Goal: Check status: Check status

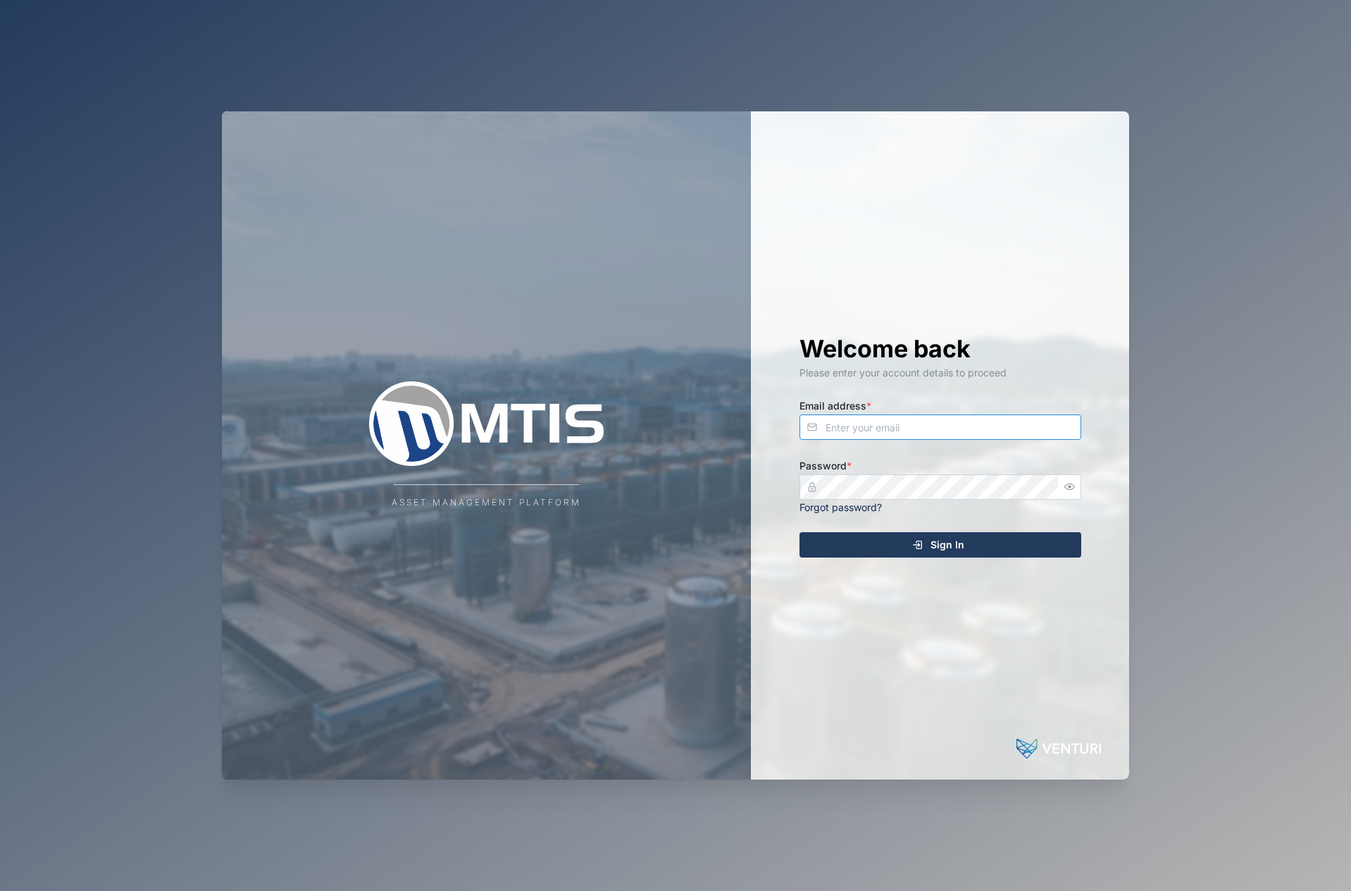
type input "[EMAIL_ADDRESS][DOMAIN_NAME]"
click at [940, 543] on button "Sign In" at bounding box center [941, 544] width 282 height 25
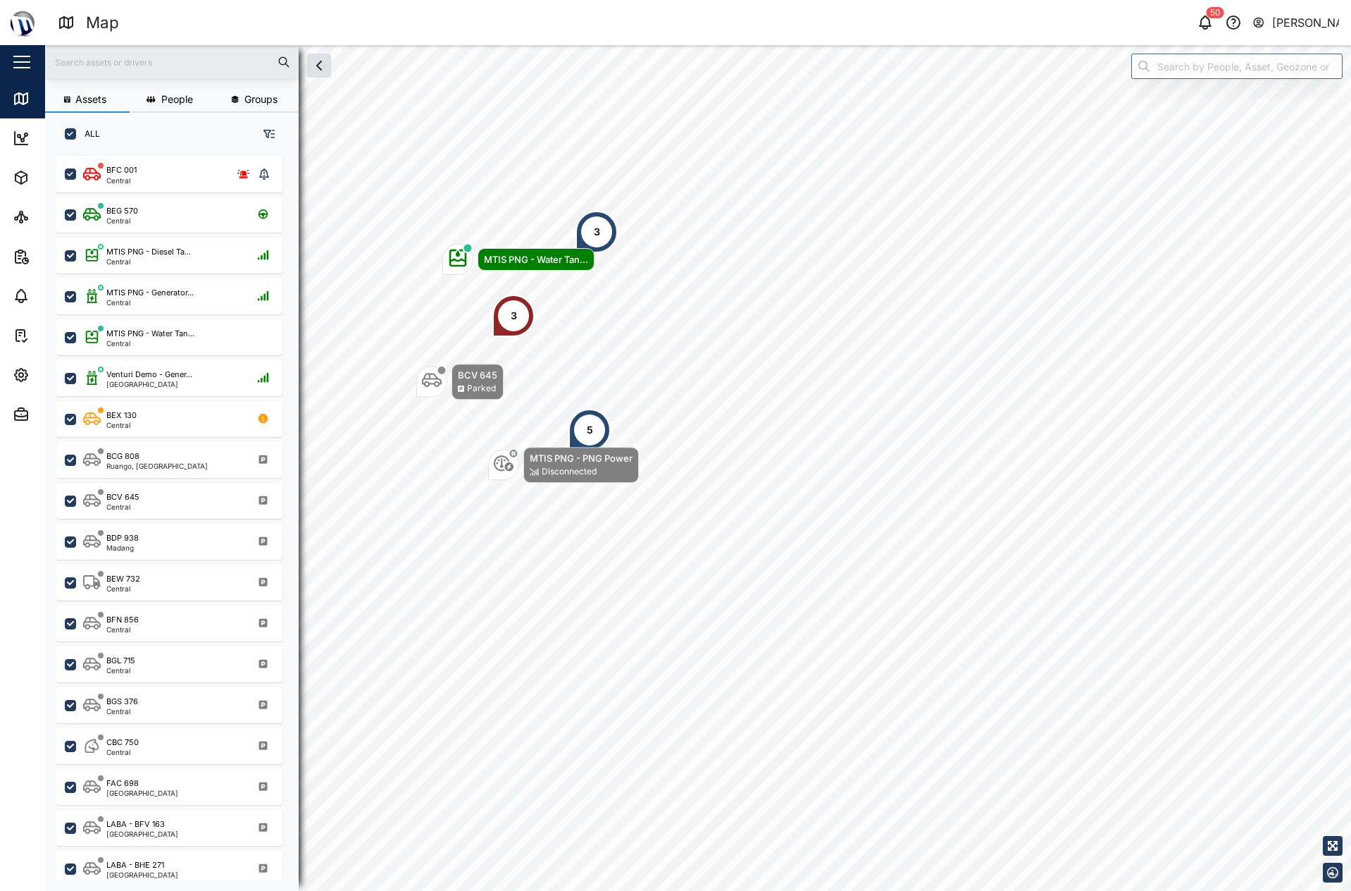
click at [607, 227] on div "3" at bounding box center [597, 232] width 42 height 42
click at [648, 137] on div "MTIS PNG - Dies..." at bounding box center [647, 131] width 92 height 14
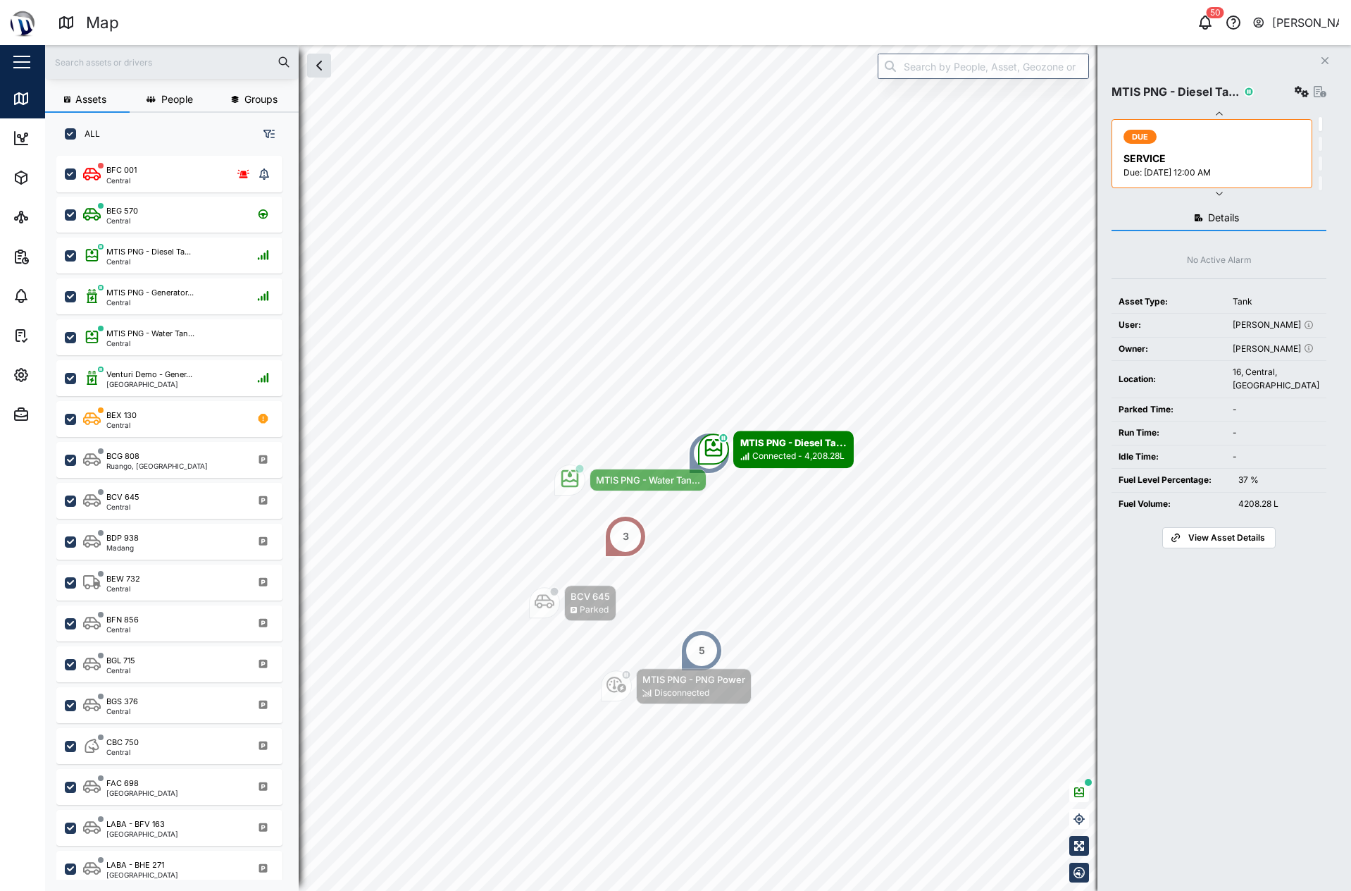
click at [1217, 197] on icon "button" at bounding box center [1219, 192] width 11 height 11
click at [1218, 197] on icon "button" at bounding box center [1219, 192] width 11 height 11
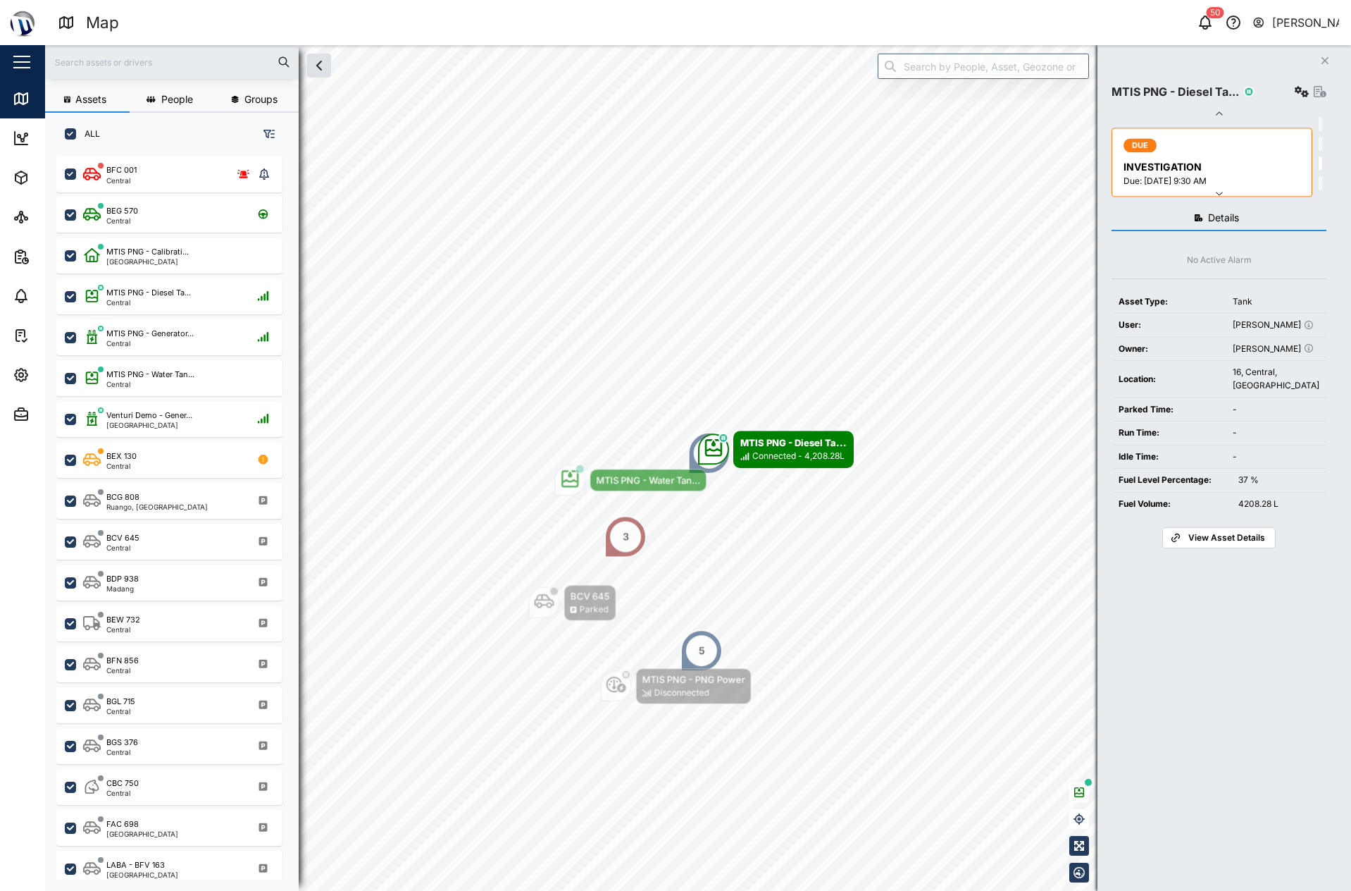
click at [1218, 197] on icon "button" at bounding box center [1219, 192] width 11 height 11
click at [1251, 144] on div "DUE BREAKDOWN Due: [DATE] 12:00 AM" at bounding box center [1214, 153] width 180 height 51
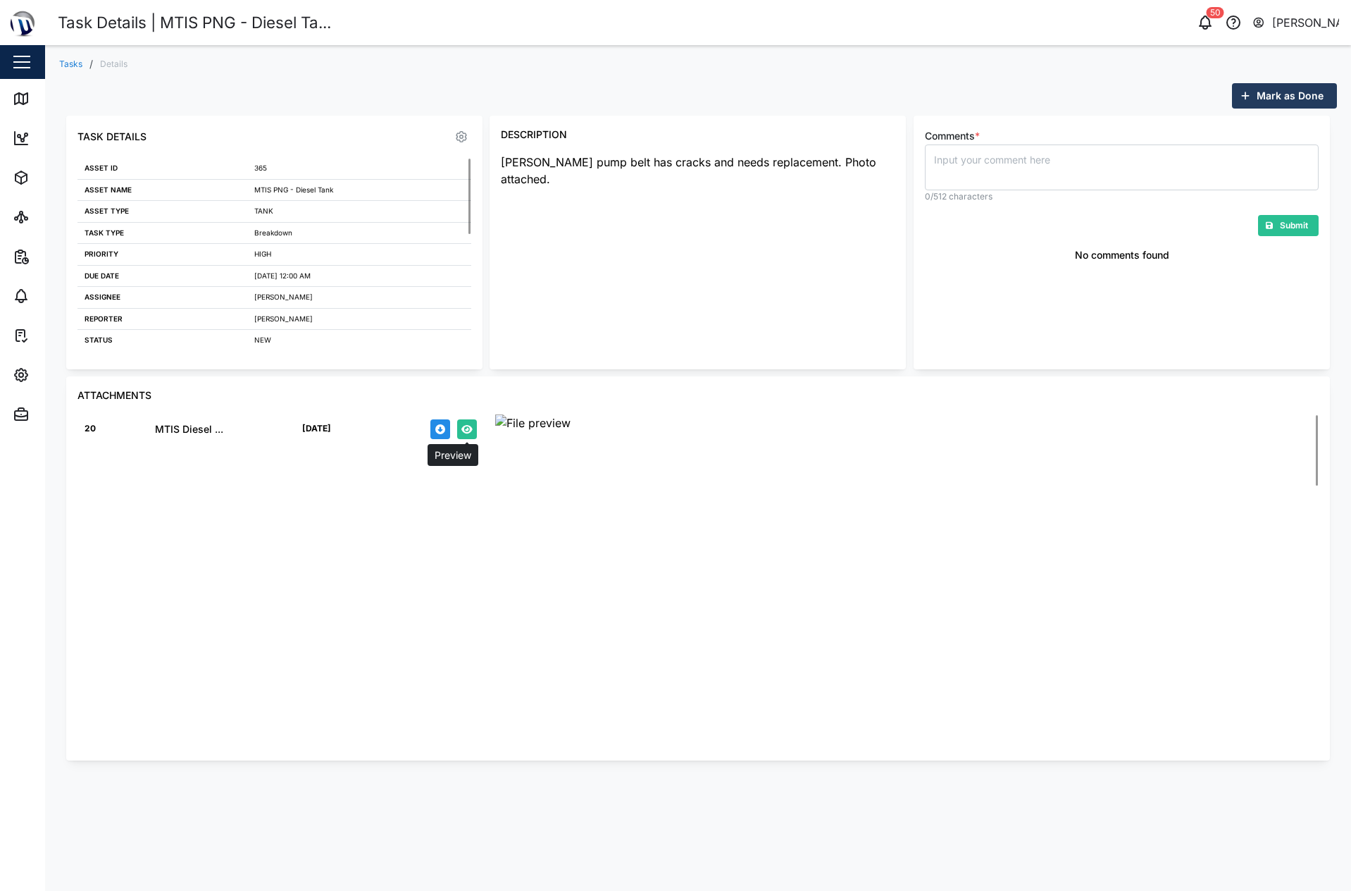
click at [464, 428] on icon "button" at bounding box center [467, 429] width 11 height 10
click at [474, 426] on button "button" at bounding box center [467, 429] width 20 height 20
click at [448, 423] on button "button" at bounding box center [441, 429] width 20 height 20
click at [21, 180] on icon "button" at bounding box center [21, 181] width 0 height 6
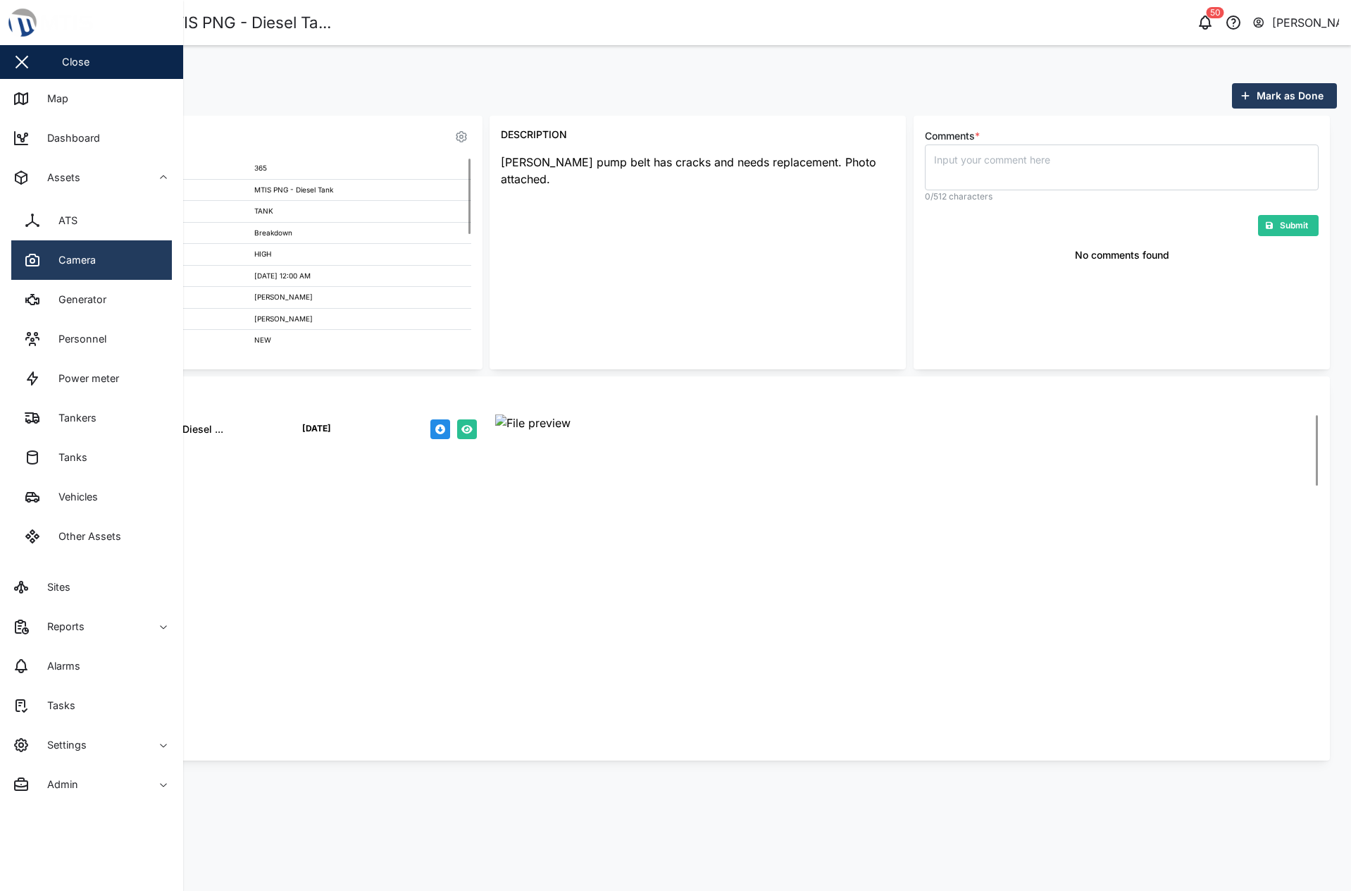
click at [106, 252] on link "Camera" at bounding box center [91, 259] width 161 height 39
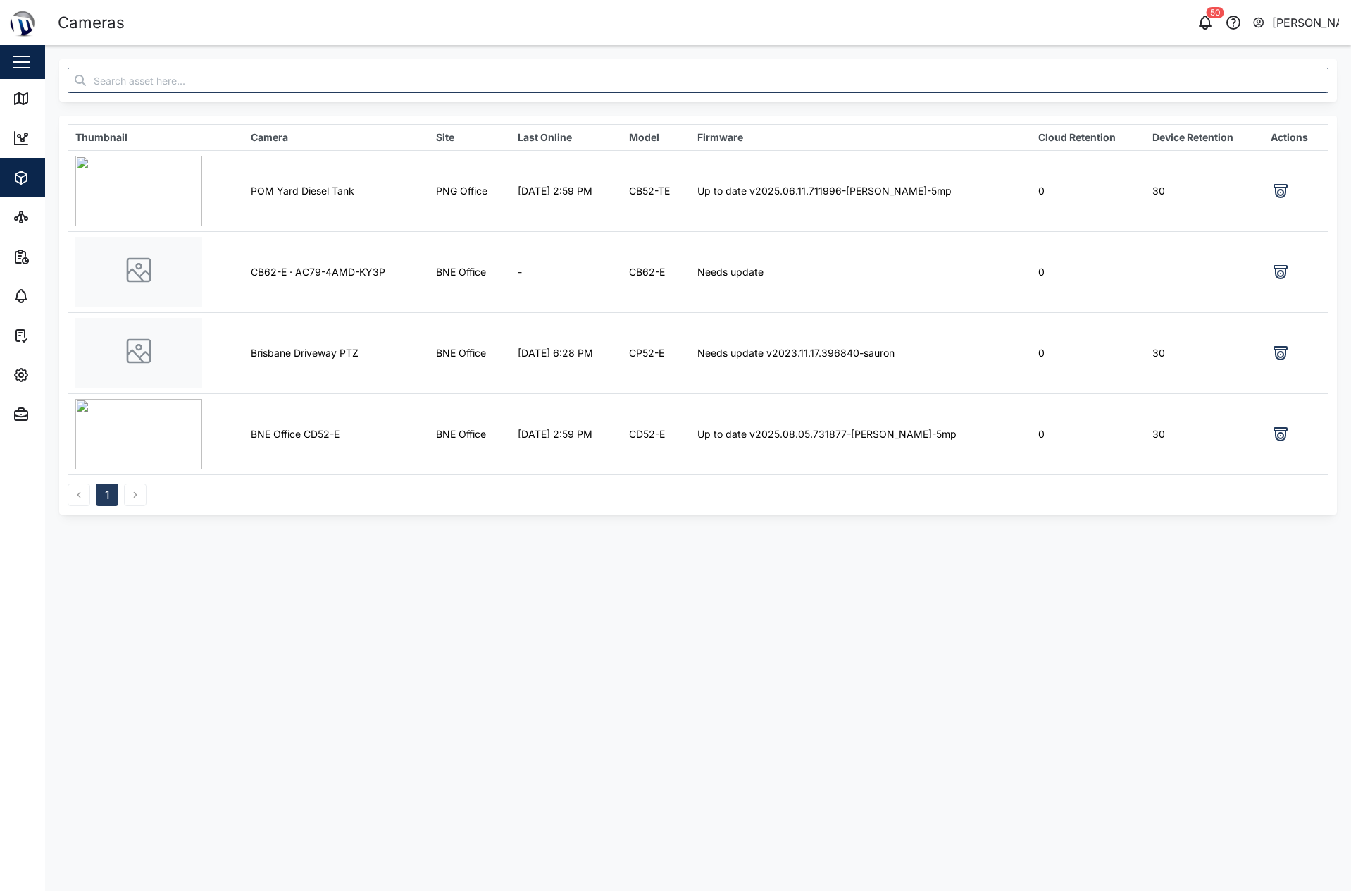
click at [156, 433] on img at bounding box center [138, 434] width 127 height 70
click at [1286, 435] on icon at bounding box center [1281, 434] width 17 height 17
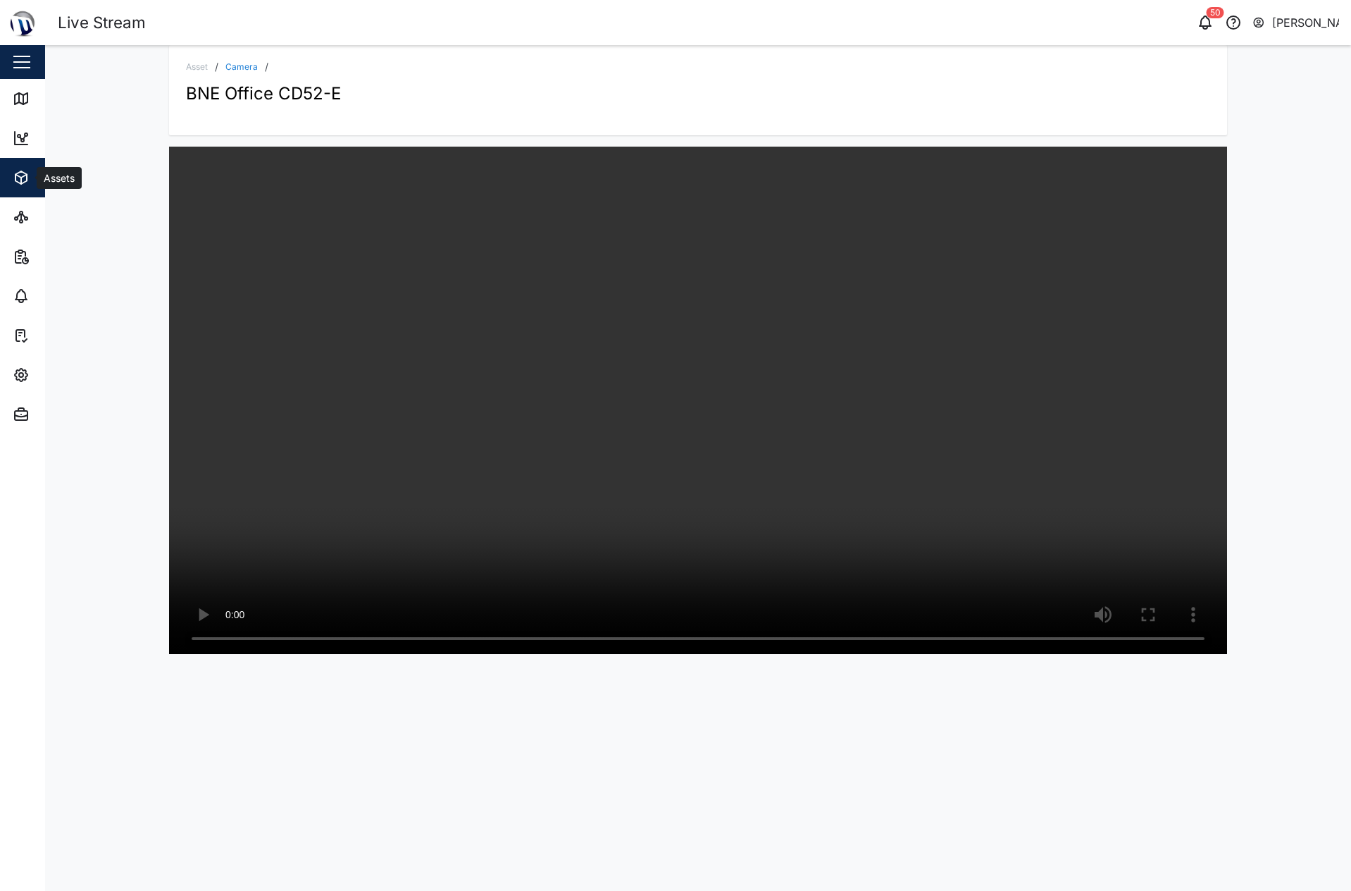
click at [13, 183] on icon "button" at bounding box center [21, 177] width 17 height 17
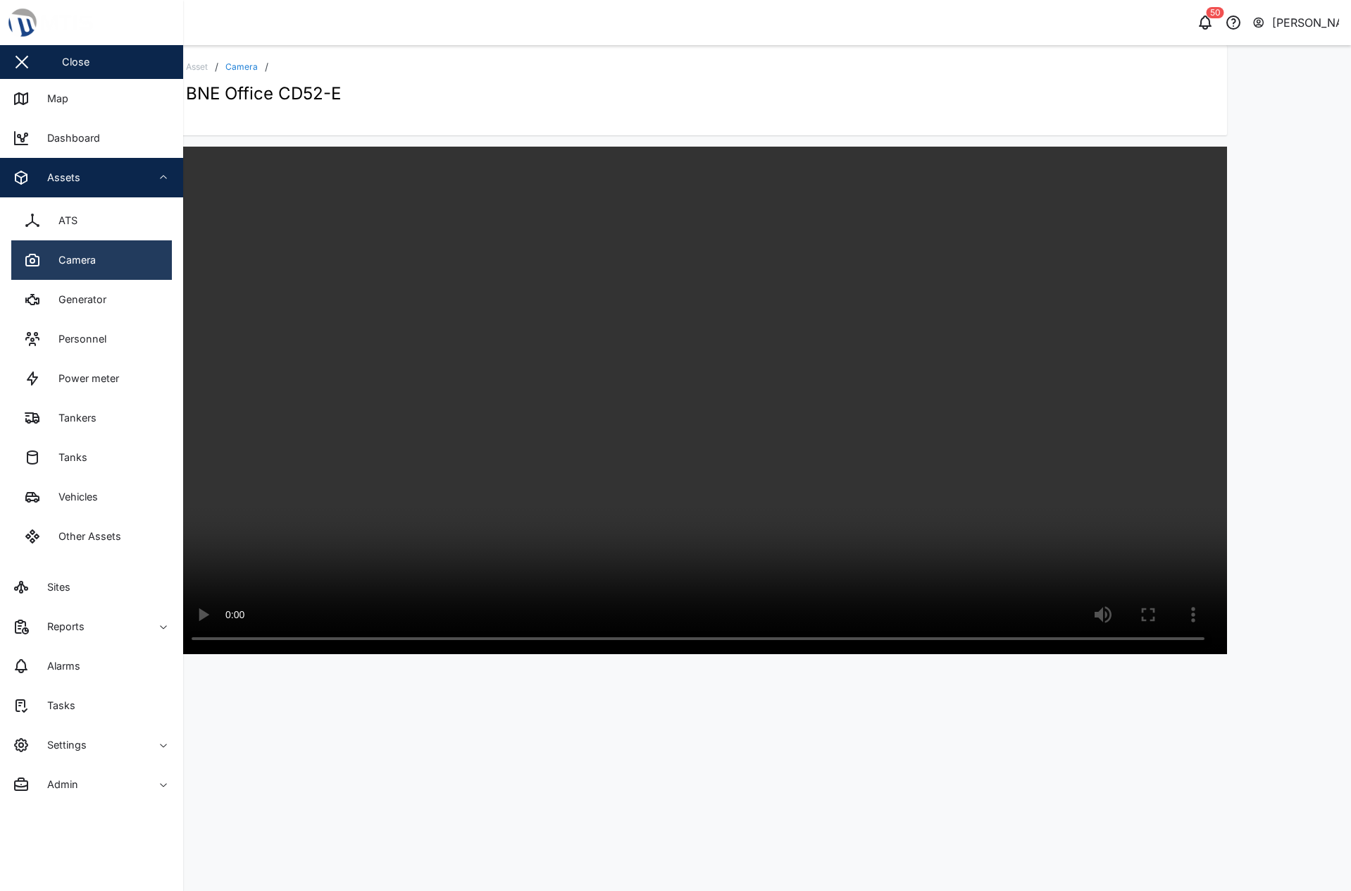
click at [111, 264] on link "Camera" at bounding box center [91, 259] width 161 height 39
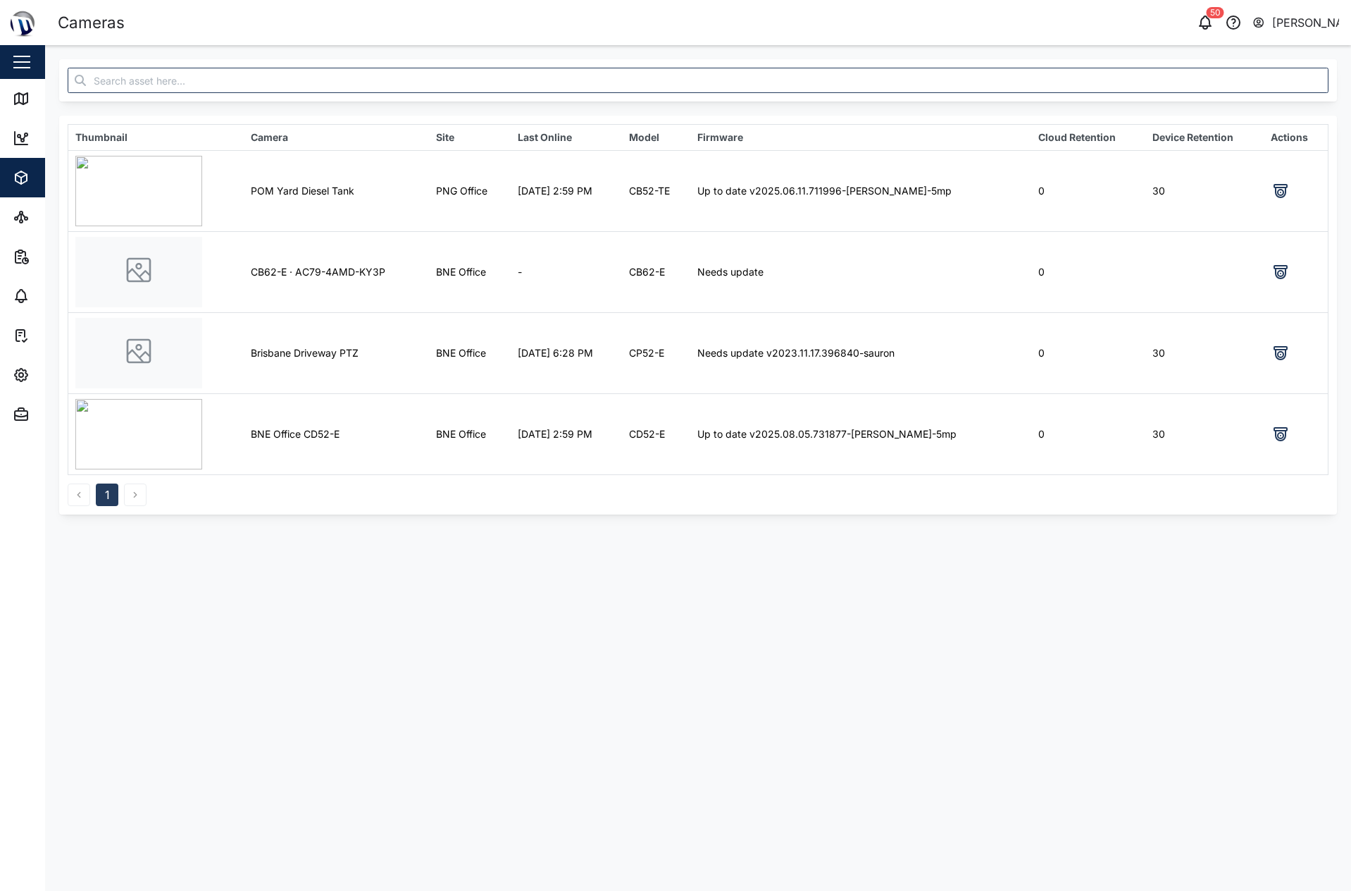
click at [129, 181] on img at bounding box center [138, 191] width 127 height 70
click at [285, 197] on td "POM Yard Diesel Tank" at bounding box center [336, 190] width 185 height 81
click at [286, 190] on td "POM Yard Diesel Tank" at bounding box center [336, 190] width 185 height 81
click at [1275, 180] on td "Watch live stream" at bounding box center [1296, 190] width 65 height 81
click at [1278, 192] on icon at bounding box center [1281, 193] width 6 height 6
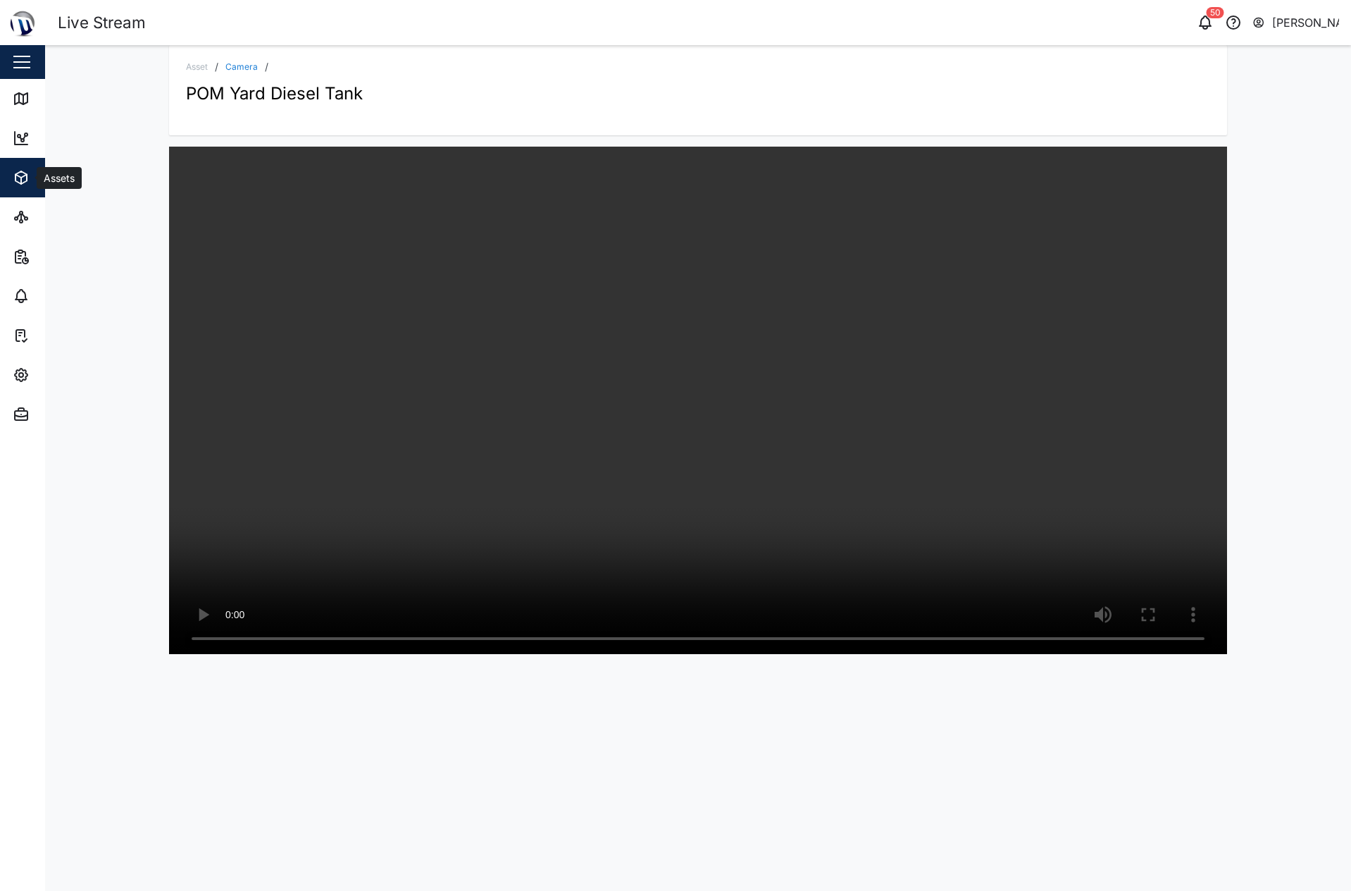
click at [37, 186] on span "Assets" at bounding box center [77, 177] width 128 height 39
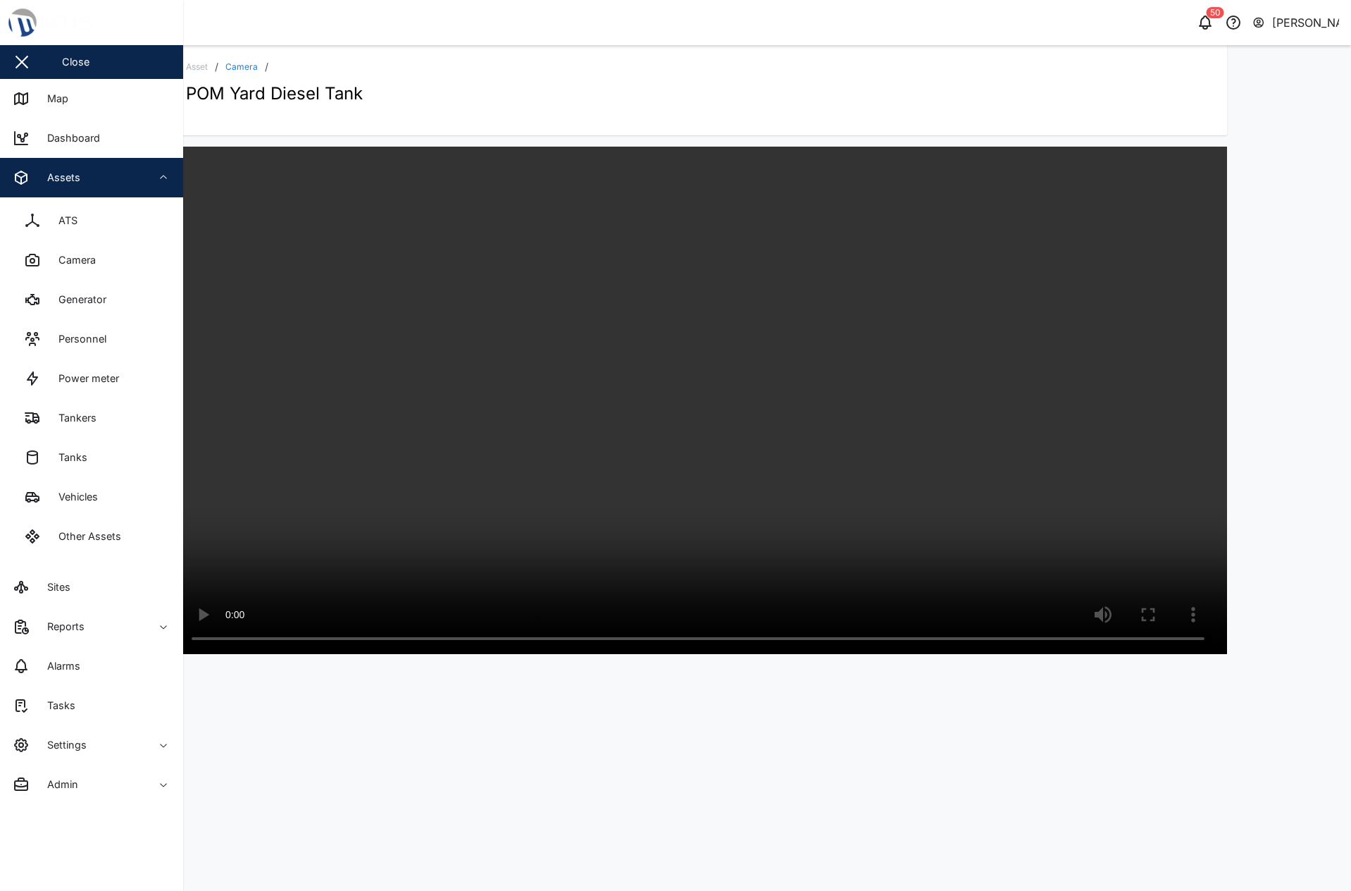
click at [869, 755] on div "Asset / Camera / POM Yard Diesel Tank" at bounding box center [698, 468] width 1306 height 846
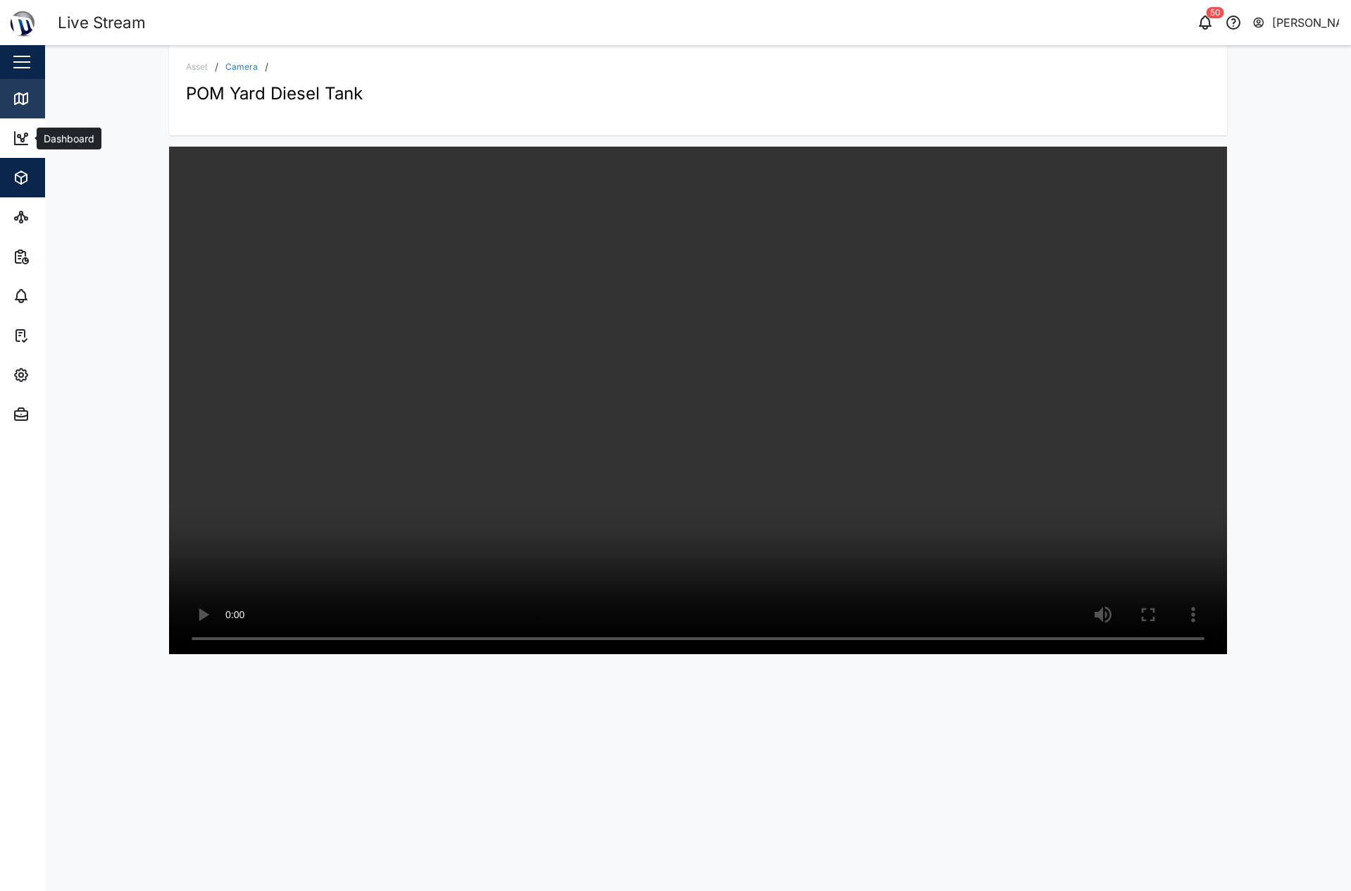
click at [23, 110] on link "Map" at bounding box center [91, 98] width 183 height 39
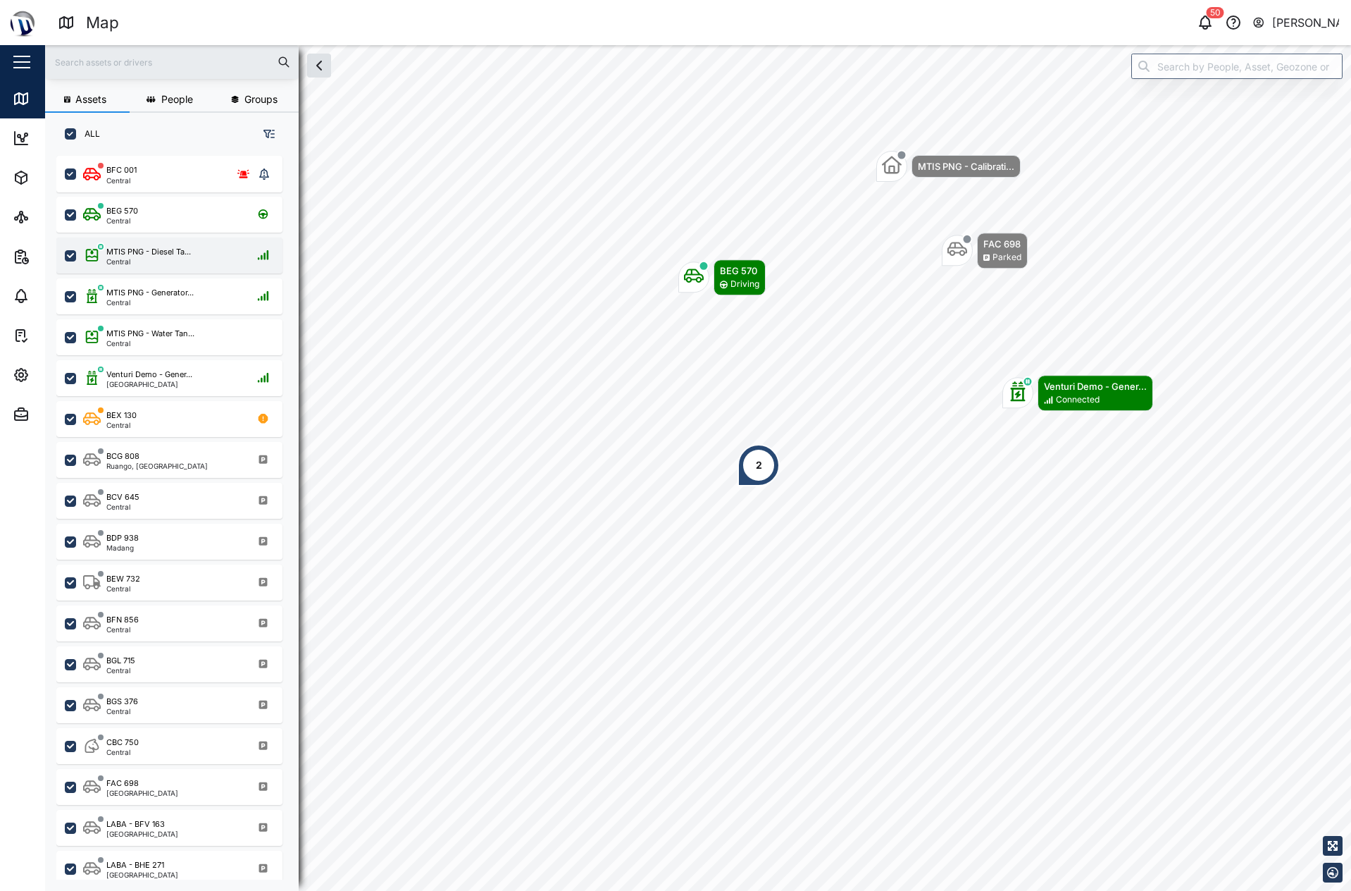
scroll to position [718, 221]
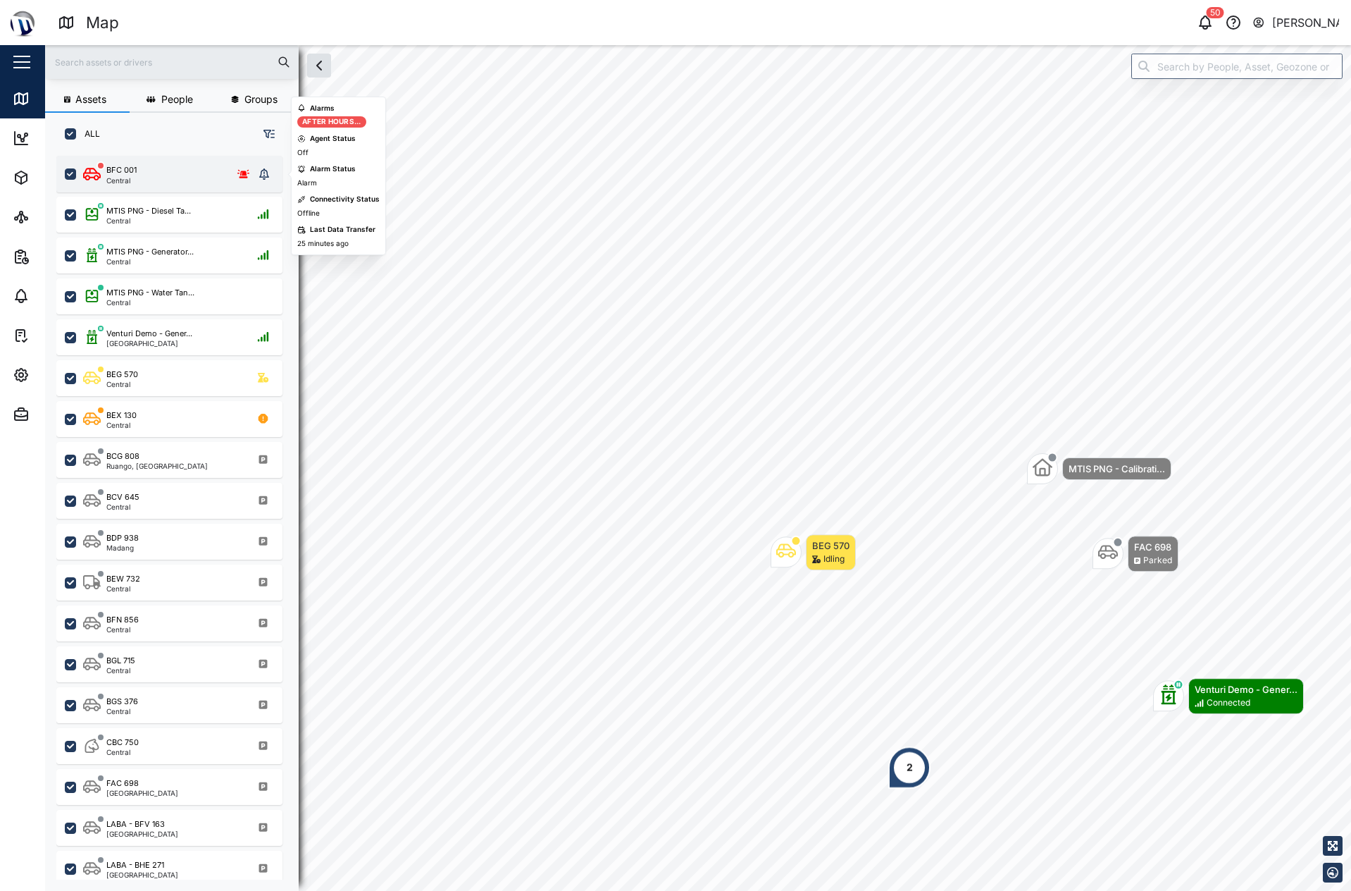
click at [243, 173] on icon "grid" at bounding box center [243, 173] width 13 height 8
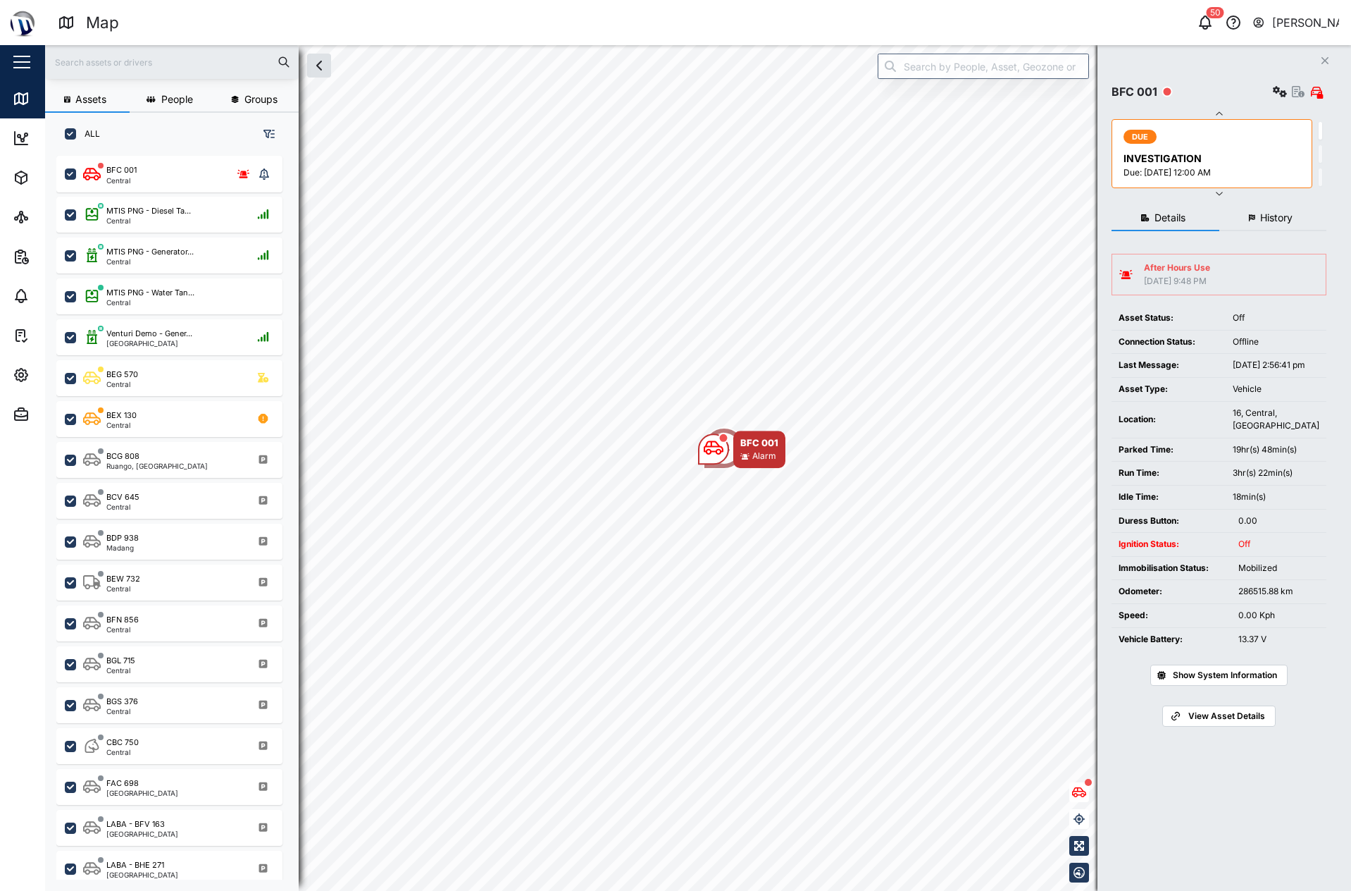
click at [1235, 268] on div "After Hours Use [DATE] 9:48 PM" at bounding box center [1219, 274] width 199 height 26
click at [1178, 271] on div "After Hours Use" at bounding box center [1177, 267] width 66 height 13
click at [1164, 267] on div "After Hours Use" at bounding box center [1177, 267] width 66 height 13
click at [1169, 267] on div "After Hours Use" at bounding box center [1177, 267] width 66 height 13
click at [1175, 266] on div "After Hours Use" at bounding box center [1177, 267] width 66 height 13
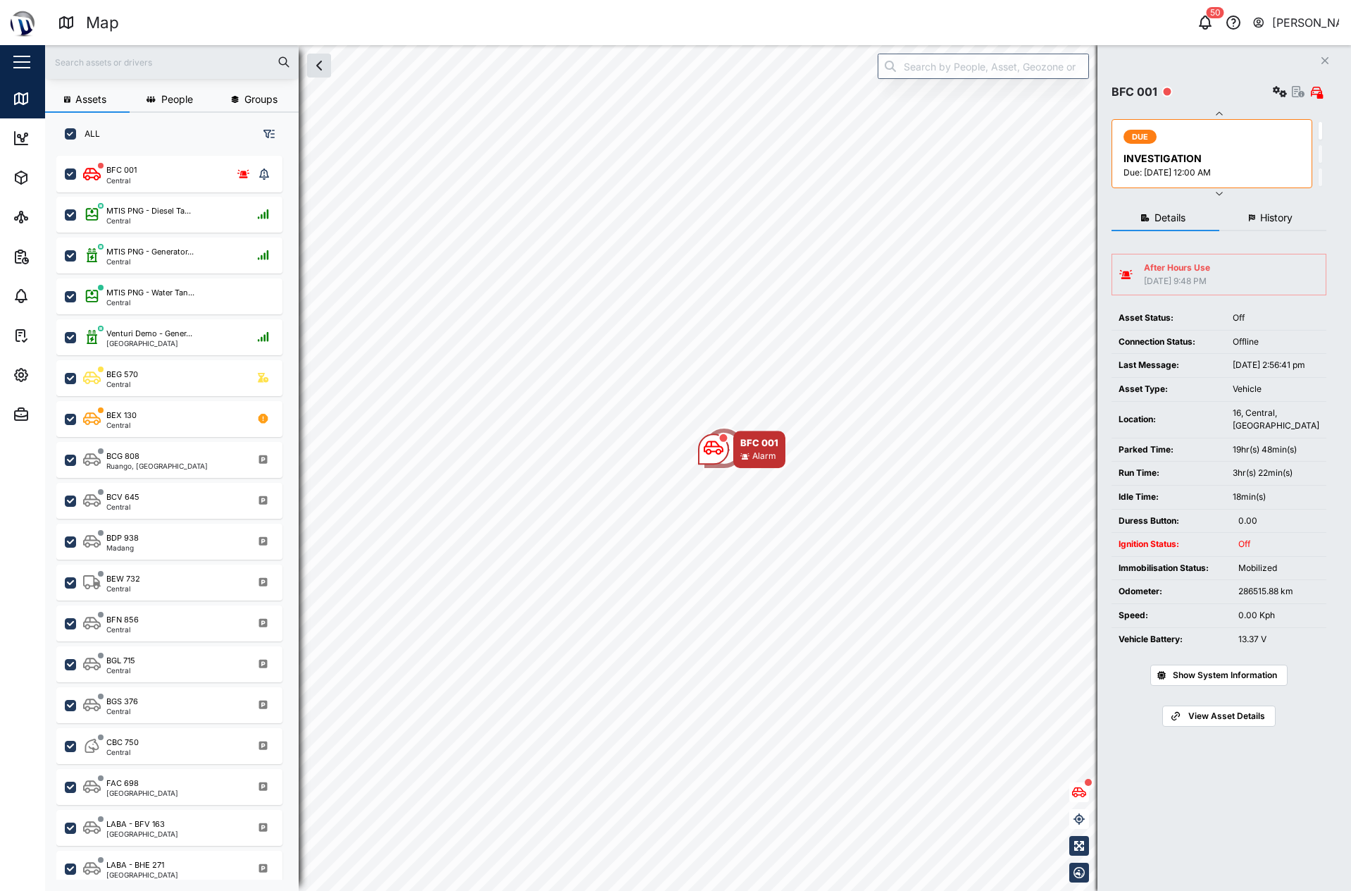
click at [1269, 231] on div "Details History After Hours Use [DATE] 9:48 PM Asset Status: Off Connection Sta…" at bounding box center [1219, 531] width 215 height 664
click at [1268, 221] on span "History" at bounding box center [1277, 218] width 32 height 10
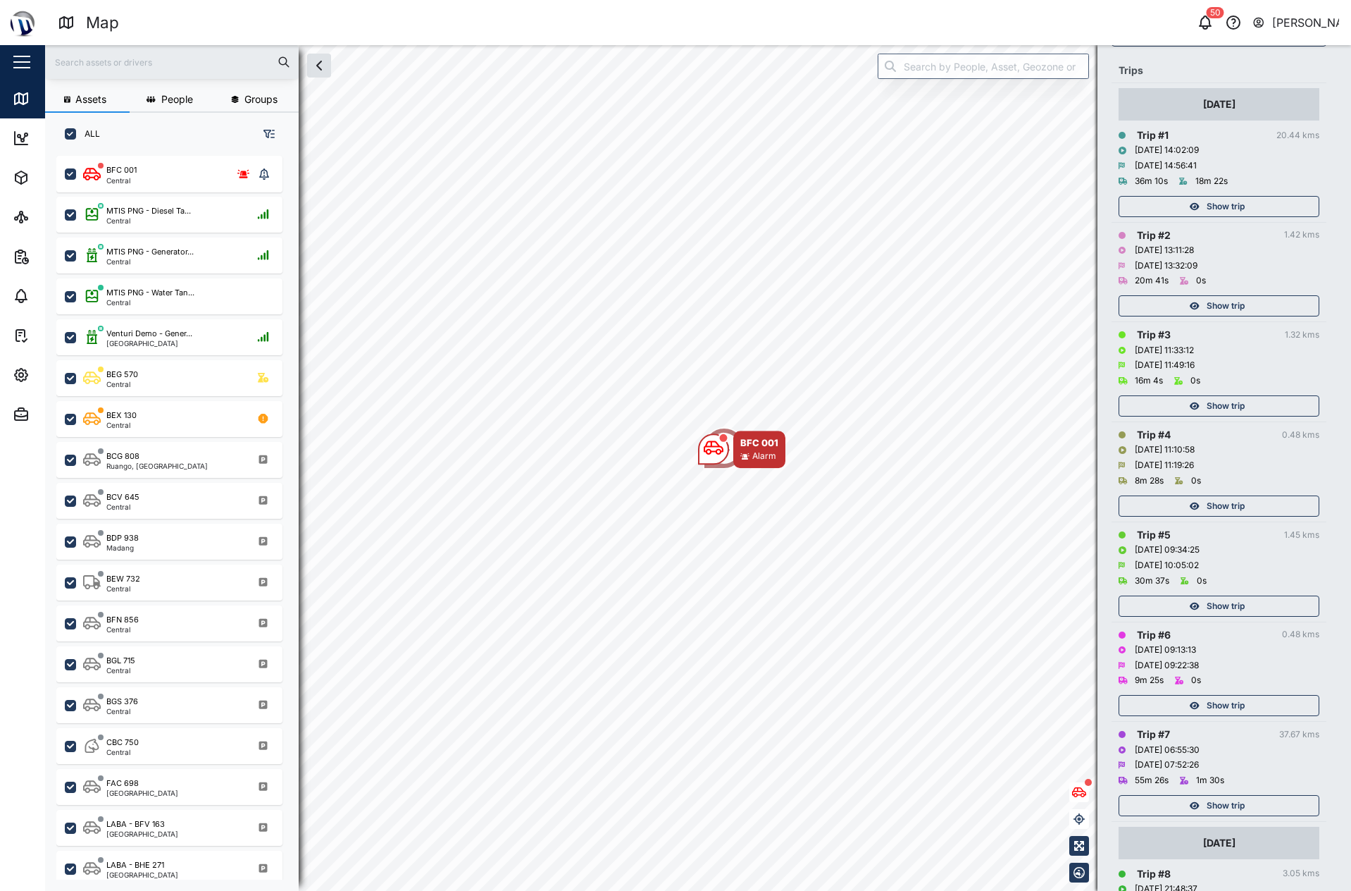
scroll to position [526, 0]
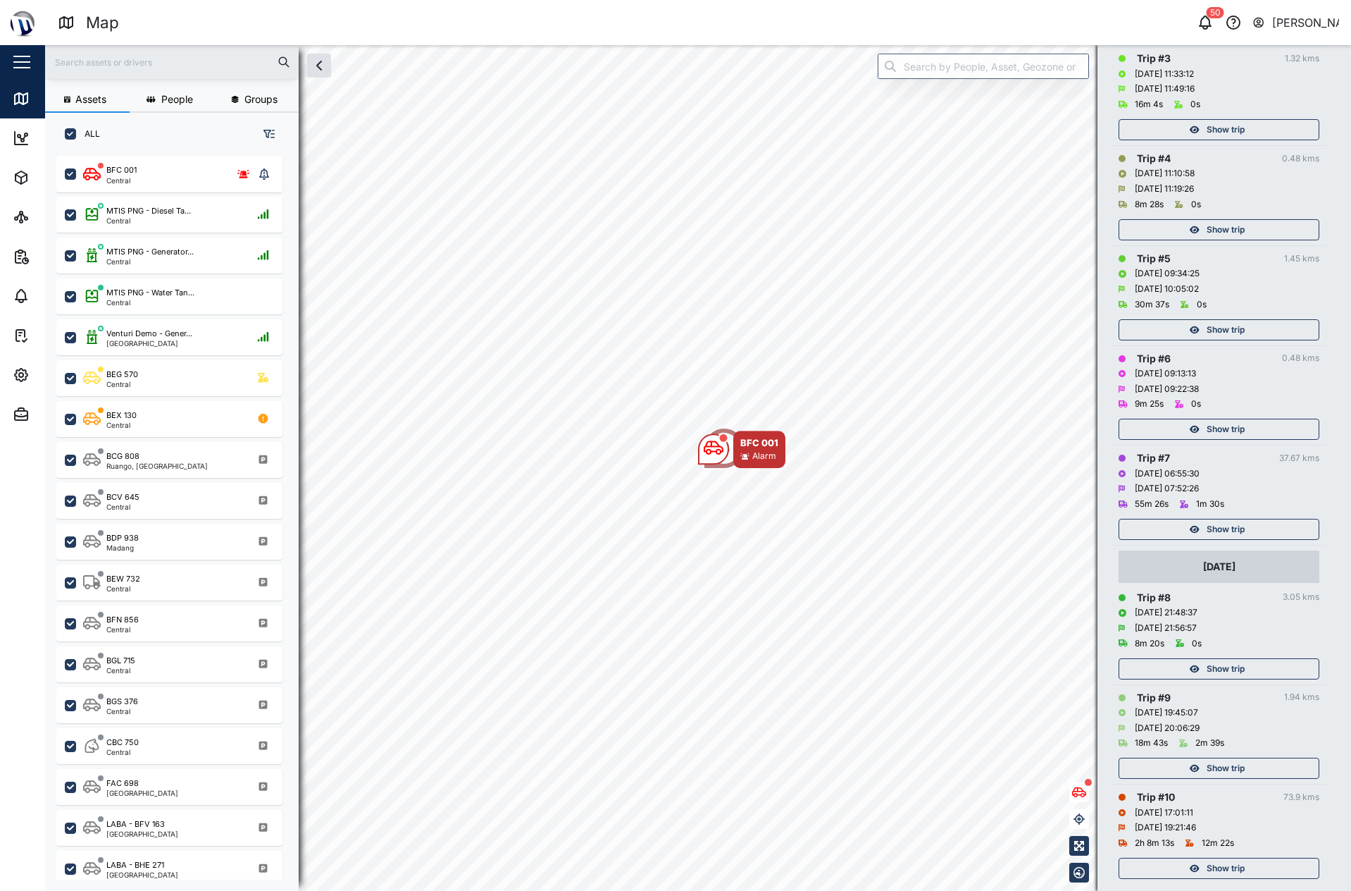
click at [1258, 651] on div "Show trip" at bounding box center [1219, 665] width 201 height 28
click at [1254, 659] on div "Show trip" at bounding box center [1217, 669] width 183 height 20
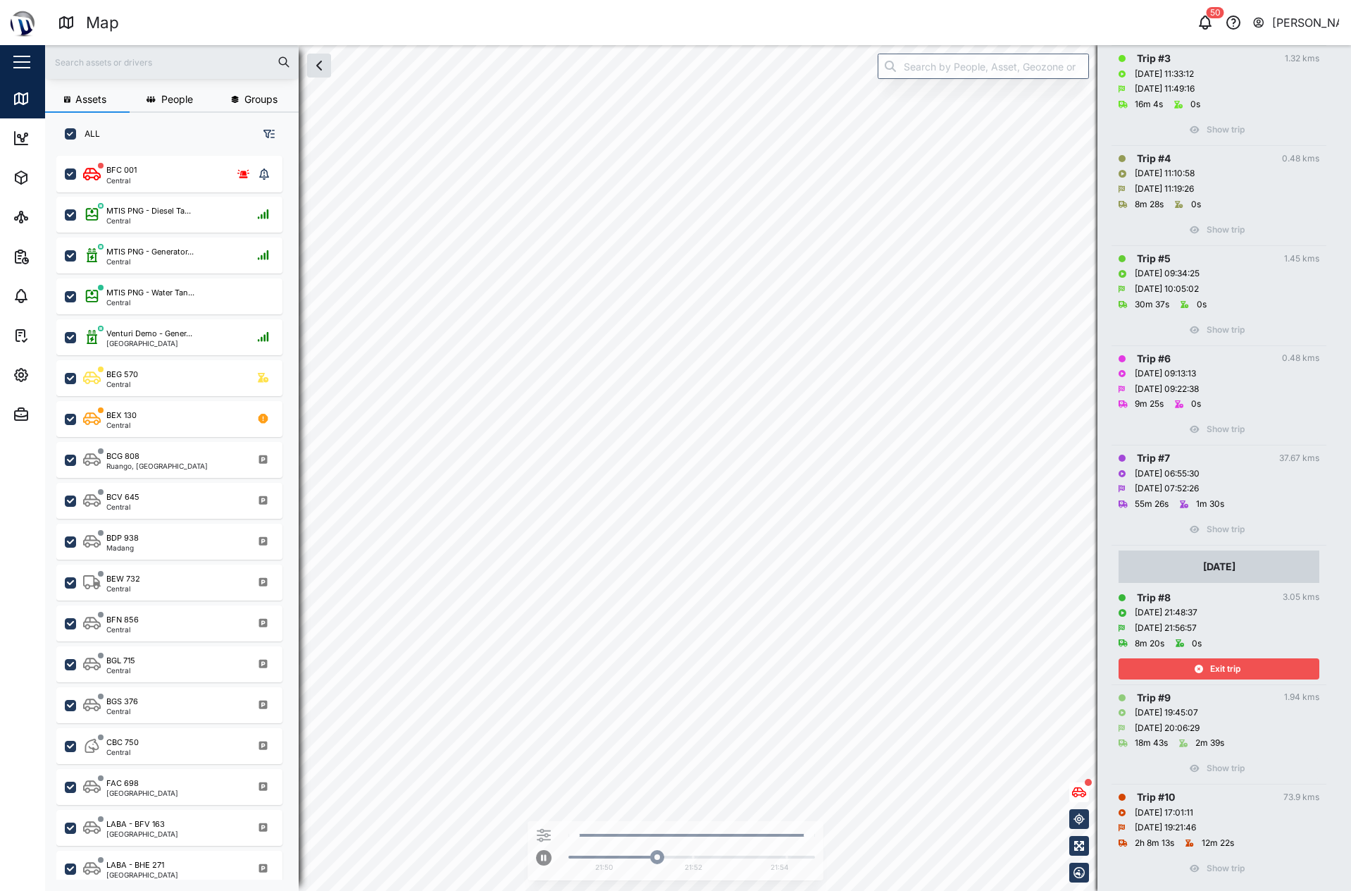
click at [1266, 651] on div "Exit trip" at bounding box center [1219, 665] width 201 height 28
drag, startPoint x: 1265, startPoint y: 647, endPoint x: 1259, endPoint y: 689, distance: 42.7
click at [1265, 659] on div "Exit trip" at bounding box center [1217, 669] width 183 height 20
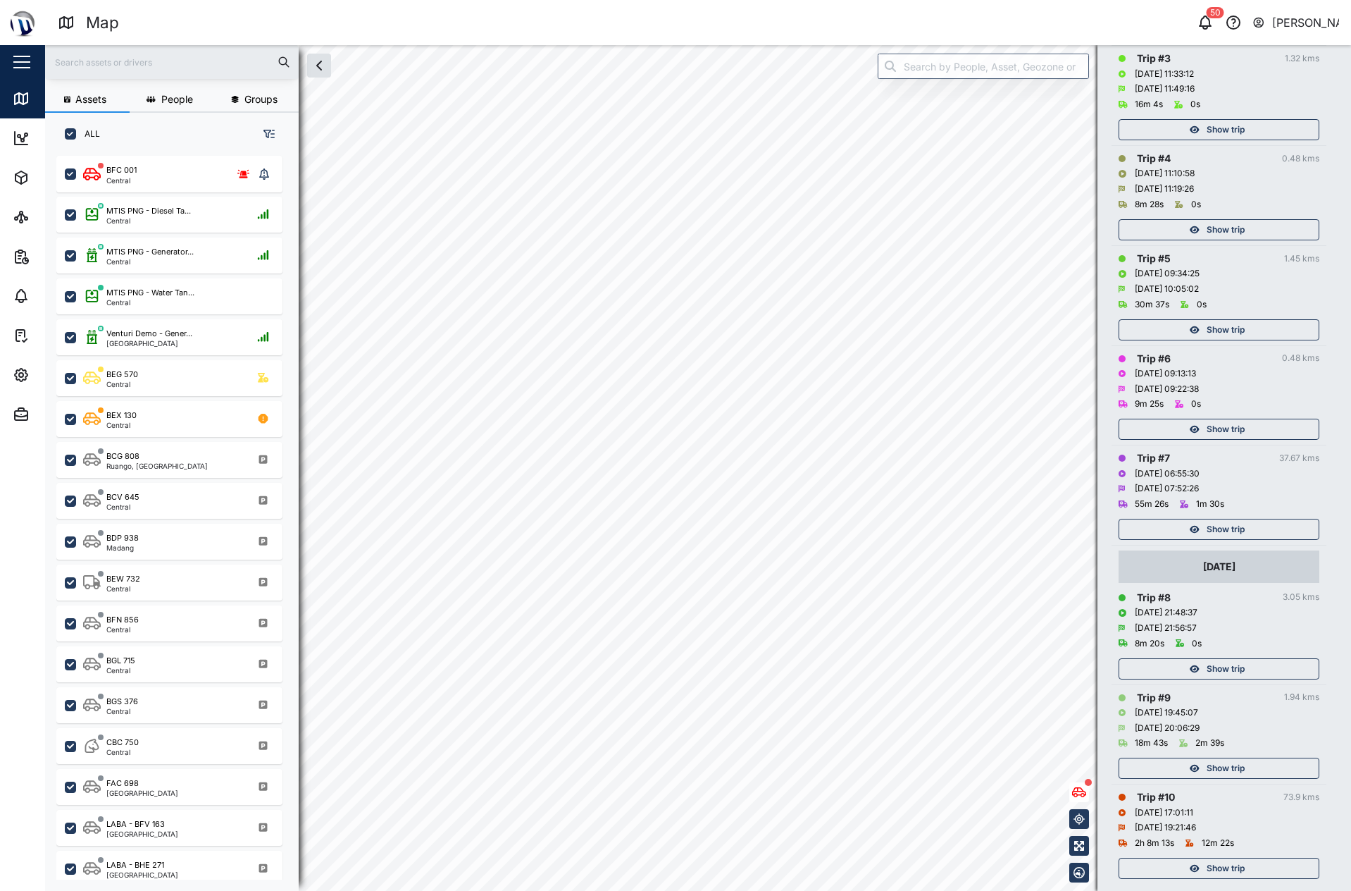
click at [1231, 758] on span "Show trip" at bounding box center [1226, 768] width 38 height 20
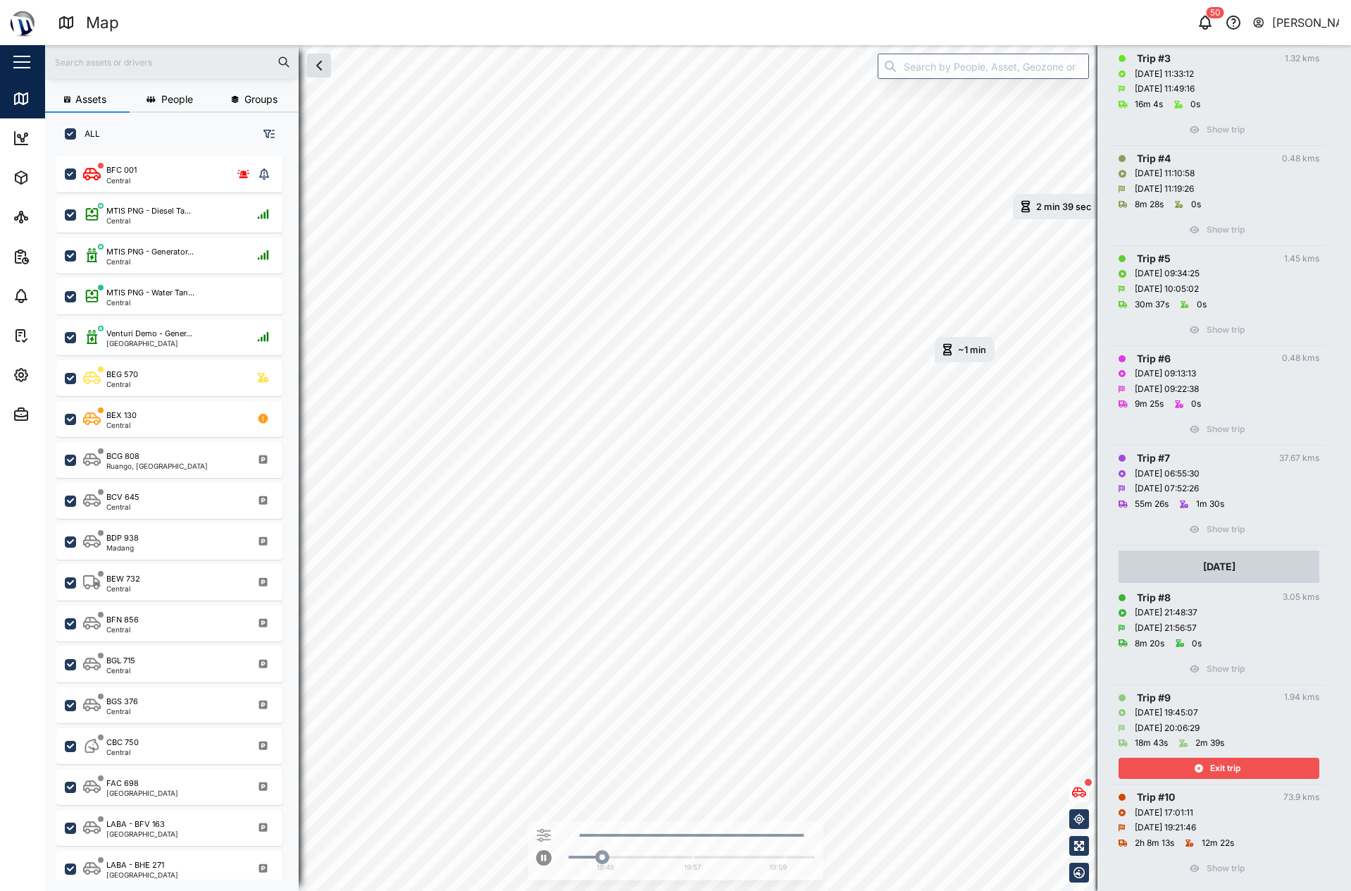
click at [1257, 758] on div "Exit trip" at bounding box center [1217, 768] width 183 height 20
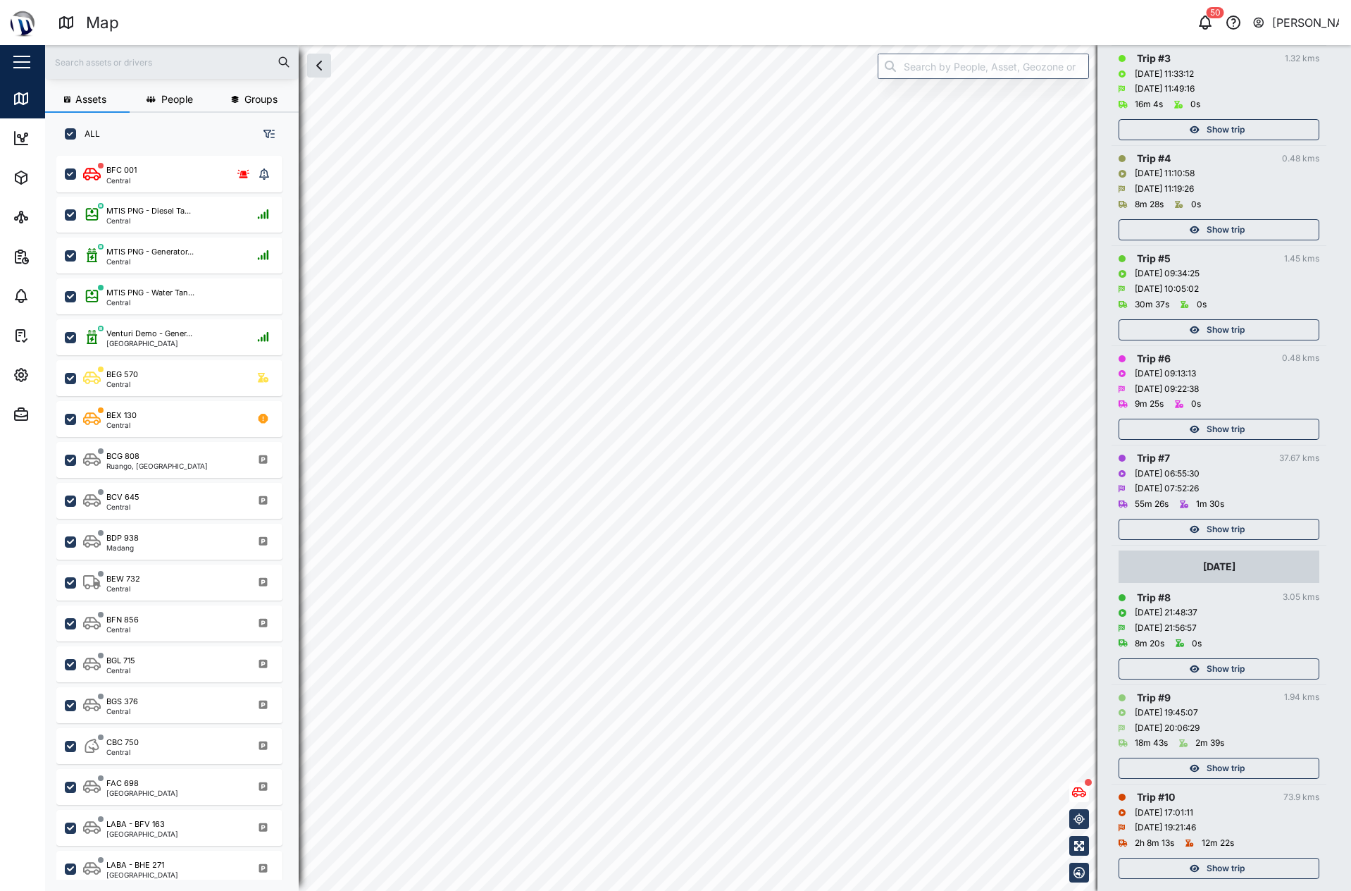
click at [1239, 758] on span "Show trip" at bounding box center [1226, 768] width 38 height 20
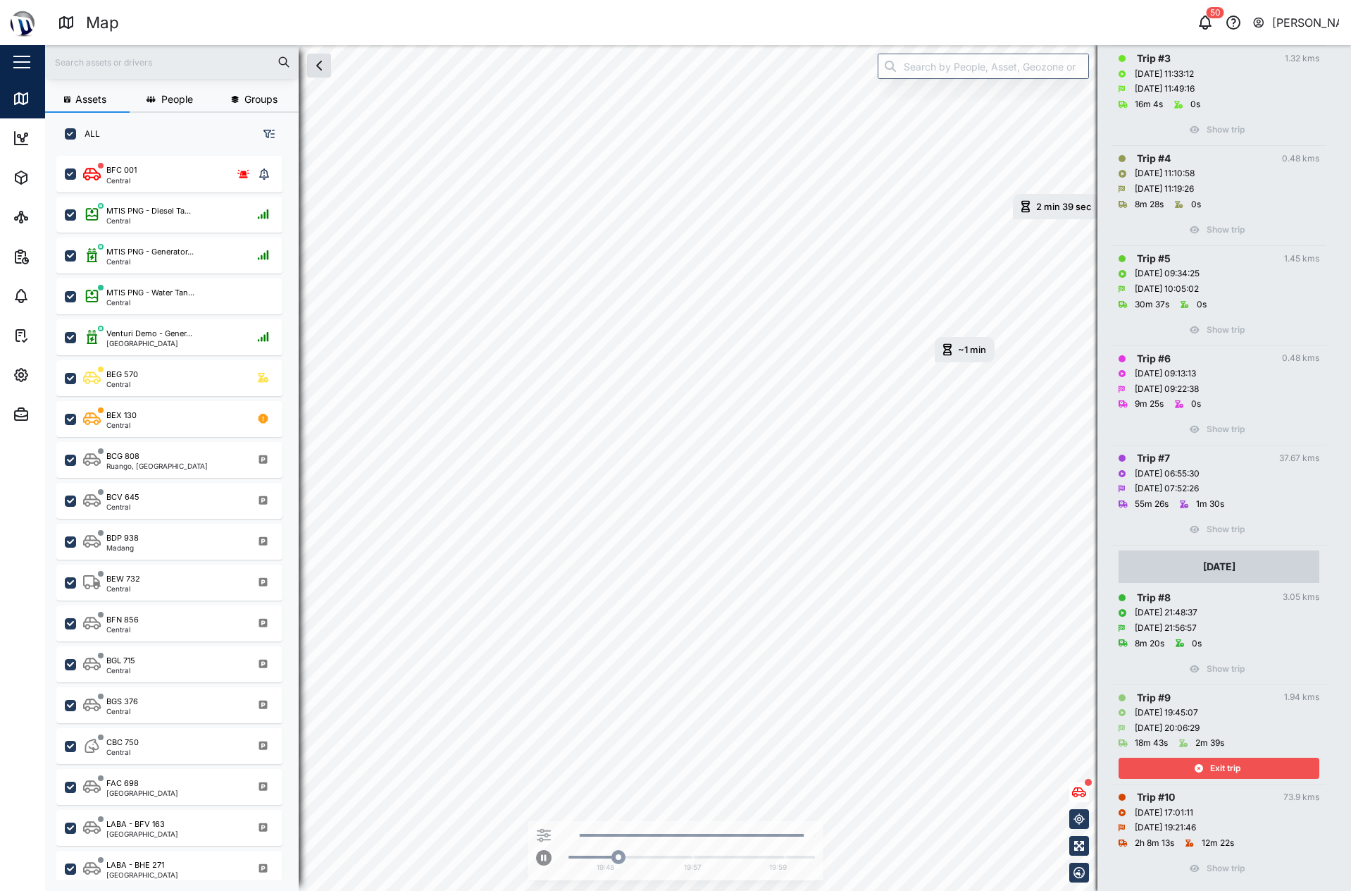
click at [1237, 758] on span "Exit trip" at bounding box center [1226, 768] width 30 height 20
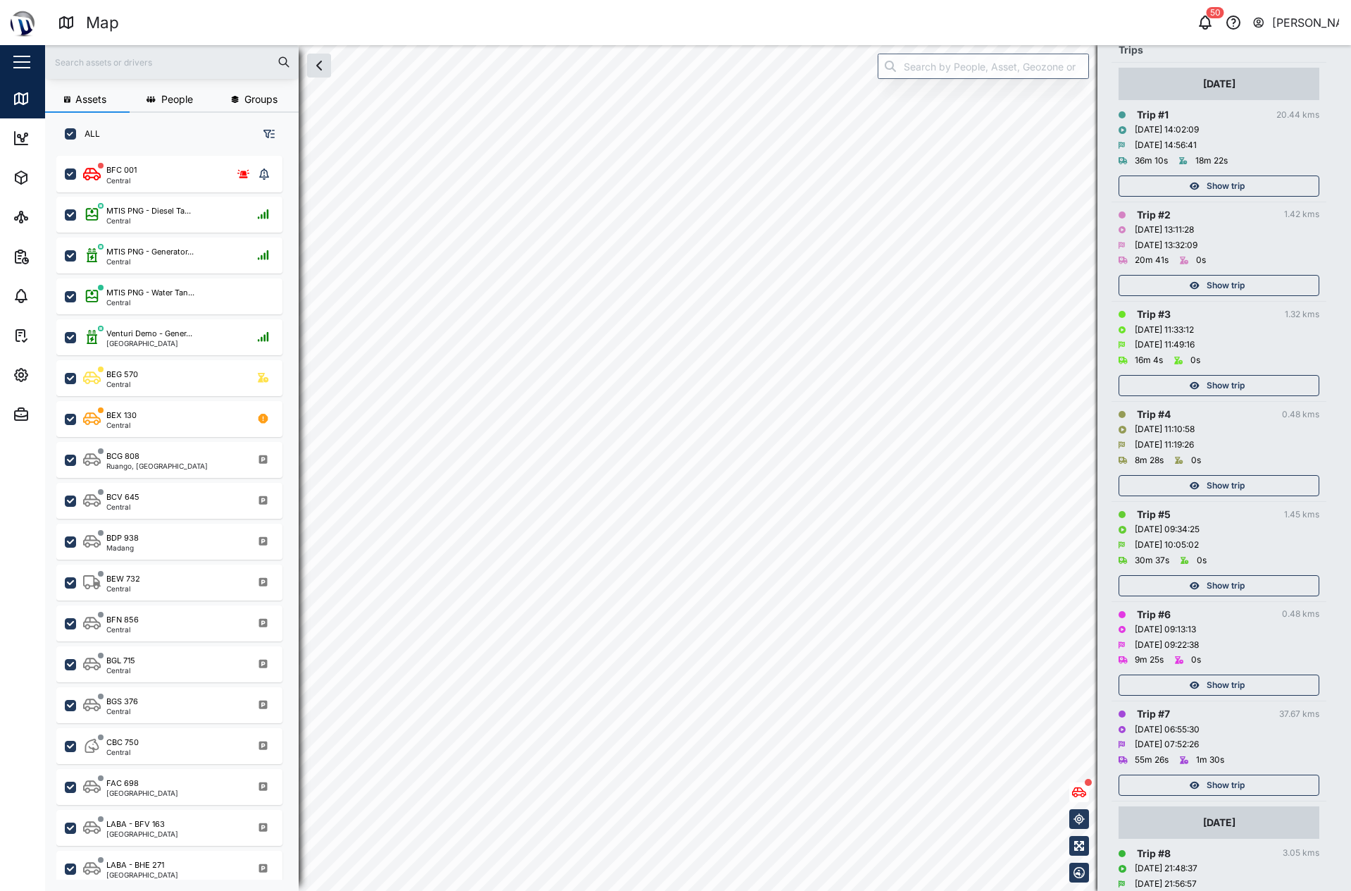
scroll to position [526, 0]
